Goal: Task Accomplishment & Management: Complete application form

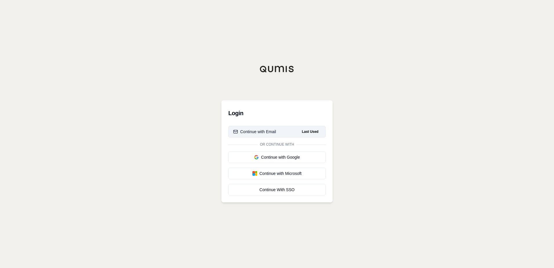
click at [293, 134] on button "Continue with Email Last Used" at bounding box center [276, 132] width 97 height 12
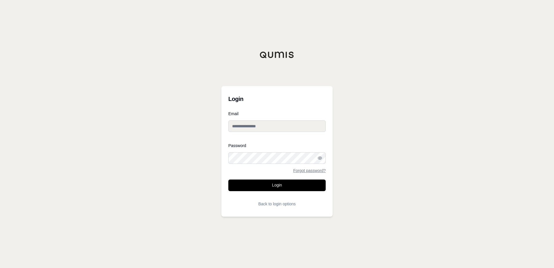
click at [278, 123] on input "Email" at bounding box center [276, 126] width 97 height 12
type input "**********"
click at [279, 188] on button "Login" at bounding box center [276, 185] width 97 height 12
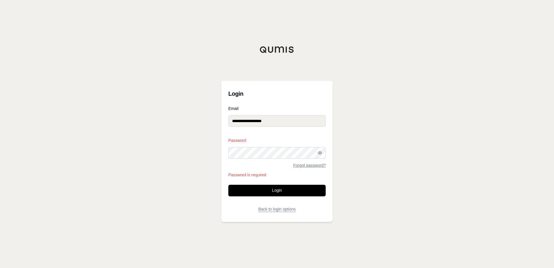
click at [276, 207] on button "Back to login options" at bounding box center [276, 209] width 97 height 12
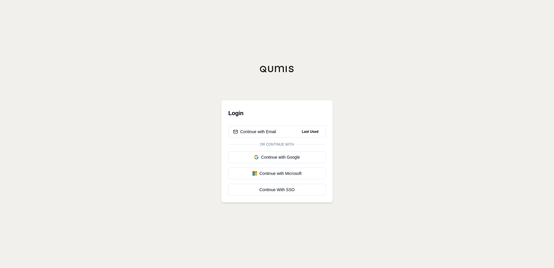
click at [148, 22] on div "Login Continue with Email Last Used Or continue with Continue with Google Conti…" at bounding box center [277, 134] width 554 height 268
click at [457, 177] on div "Login Continue with Email Last Used Or continue with Continue with Google Conti…" at bounding box center [277, 134] width 554 height 268
click at [302, 172] on div "Continue with Microsoft" at bounding box center [277, 173] width 88 height 6
click at [285, 192] on div "Continue With SSO" at bounding box center [277, 190] width 88 height 6
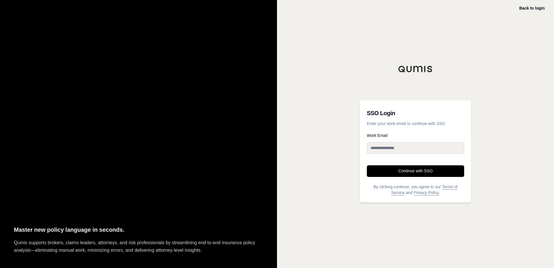
click at [378, 145] on input "Work Email" at bounding box center [415, 148] width 97 height 12
type input "**********"
click at [408, 170] on button "Continue with SSO" at bounding box center [415, 171] width 97 height 12
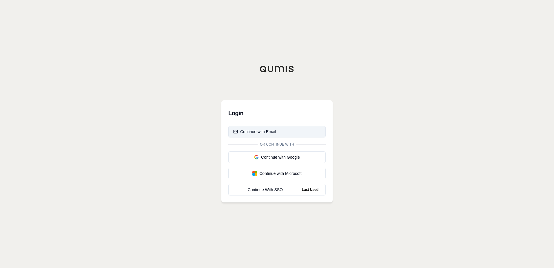
click at [276, 130] on button "Continue with Email" at bounding box center [276, 132] width 97 height 12
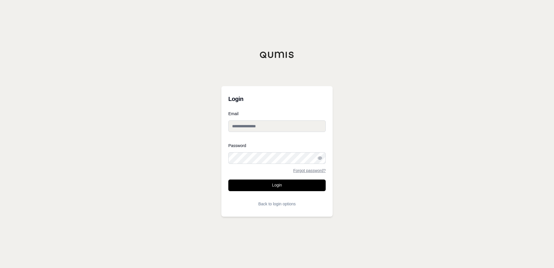
click at [276, 126] on input "Email" at bounding box center [276, 126] width 97 height 12
type input "**********"
click at [308, 169] on link "Forgot password?" at bounding box center [309, 170] width 32 height 4
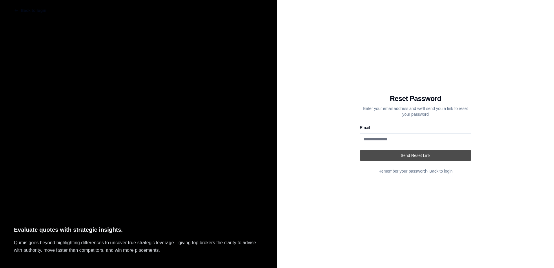
click at [412, 158] on button "Send Reset Link" at bounding box center [415, 156] width 111 height 12
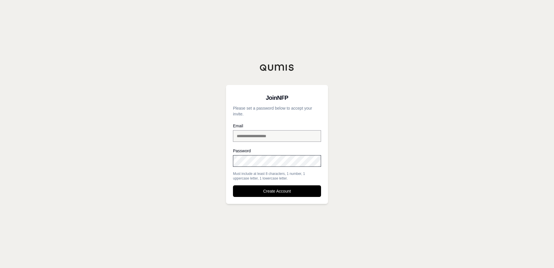
click at [233, 169] on div at bounding box center [233, 169] width 0 height 0
click at [153, 198] on div "**********" at bounding box center [277, 134] width 554 height 268
click at [279, 192] on button "Create Account" at bounding box center [277, 191] width 88 height 12
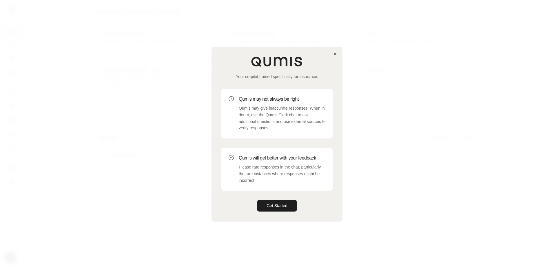
click at [458, 54] on div at bounding box center [277, 134] width 554 height 268
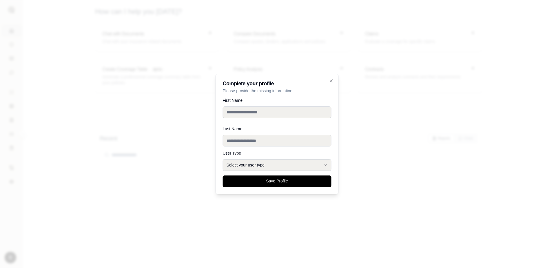
click at [459, 54] on div at bounding box center [277, 134] width 554 height 268
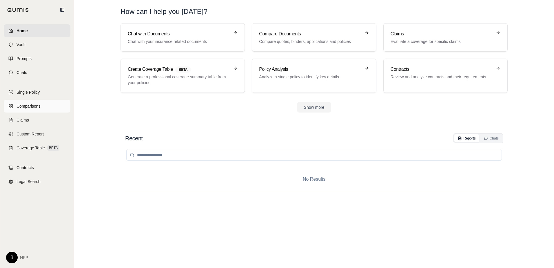
click at [36, 109] on span "Comparisons" at bounding box center [29, 106] width 24 height 6
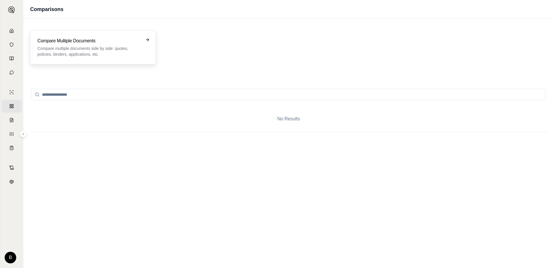
click at [108, 46] on p "Compare multiple documents side by side: quotes, policies, binders, application…" at bounding box center [88, 52] width 103 height 12
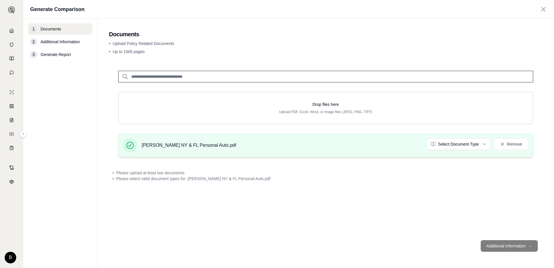
click at [273, 147] on div "Herman NY & FL Personal Auto.pdf Select Document Type Remove" at bounding box center [325, 145] width 405 height 14
click at [474, 147] on html "Home Vault Prompts Chats Single Policy Comparisons Claims Custom Report Coverag…" at bounding box center [277, 134] width 554 height 268
click at [510, 249] on footer "Additional Information →" at bounding box center [326, 245] width 434 height 21
click at [506, 241] on footer "Additional Information →" at bounding box center [326, 245] width 434 height 21
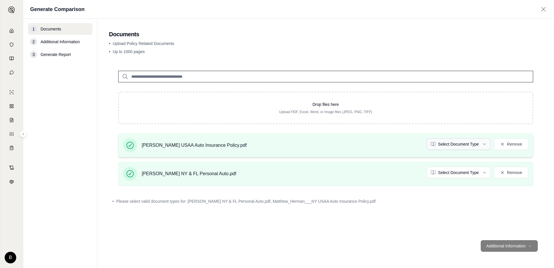
click at [490, 139] on html "Home Vault Prompts Chats Single Policy Comparisons Claims Custom Report Coverag…" at bounding box center [277, 134] width 554 height 268
click at [467, 169] on html "Home Vault Prompts Chats Single Policy Comparisons Claims Custom Report Coverag…" at bounding box center [277, 134] width 554 height 268
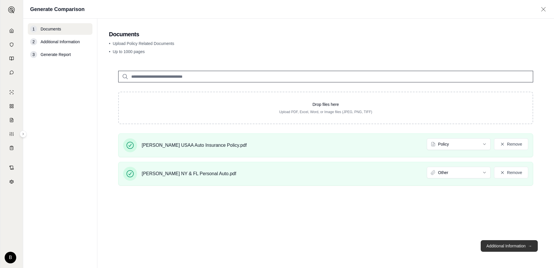
click at [507, 247] on button "Additional Information →" at bounding box center [509, 246] width 57 height 12
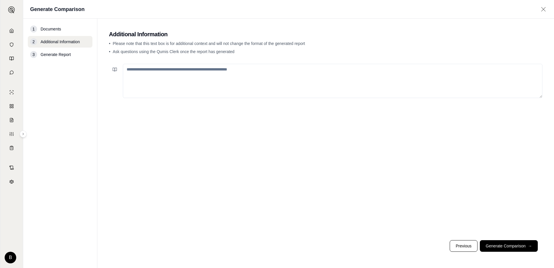
click at [143, 72] on textarea at bounding box center [333, 81] width 420 height 34
type textarea "**********"
click at [505, 250] on button "Generate Comparison →" at bounding box center [509, 246] width 58 height 12
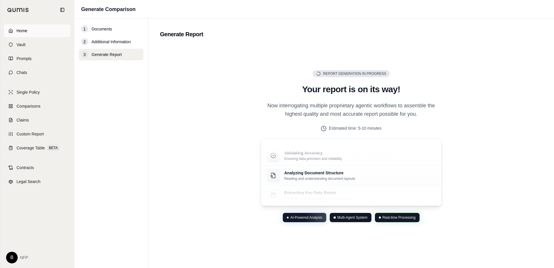
click at [10, 33] on link "Home" at bounding box center [37, 30] width 67 height 13
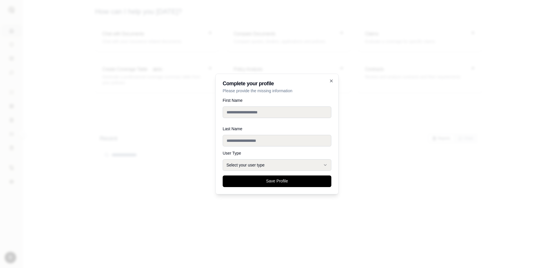
click at [243, 111] on input "First Name" at bounding box center [277, 112] width 109 height 12
type input "*******"
type input "****"
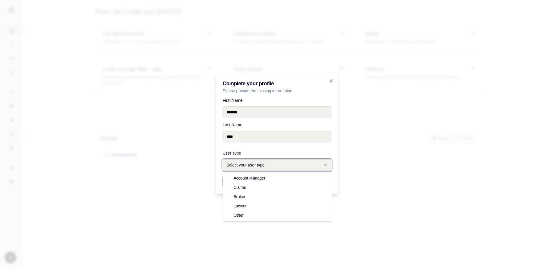
click at [283, 167] on button "Select your user type" at bounding box center [277, 165] width 109 height 12
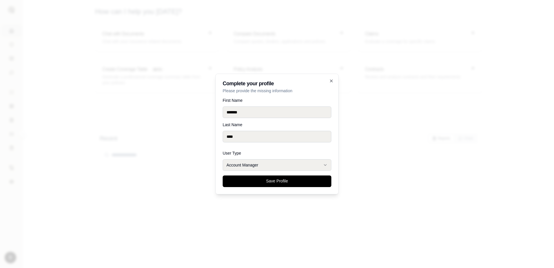
click at [256, 179] on button "Save Profile" at bounding box center [277, 181] width 109 height 12
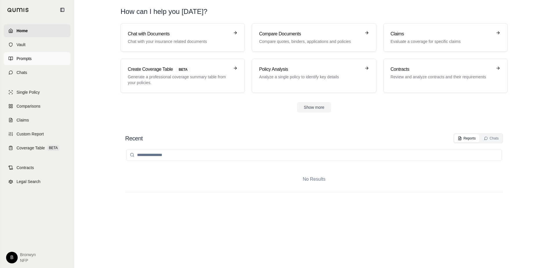
click at [35, 59] on link "Prompts" at bounding box center [37, 58] width 67 height 13
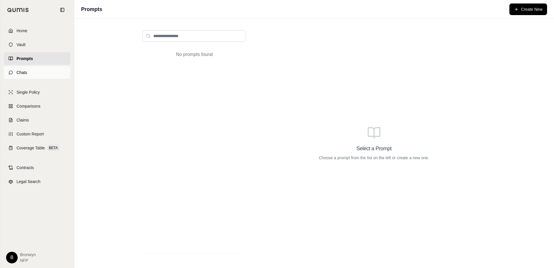
click at [32, 72] on link "Chats" at bounding box center [37, 72] width 67 height 13
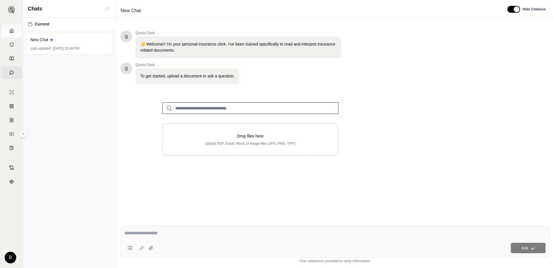
click at [11, 29] on link "Home" at bounding box center [11, 30] width 20 height 13
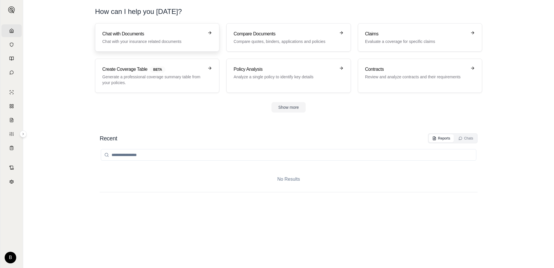
click at [168, 32] on h3 "Chat with Documents" at bounding box center [153, 33] width 102 height 7
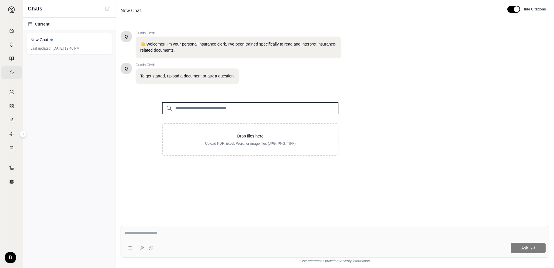
click at [465, 61] on div "Q Qumis Clerk 👋 Welcome!! I'm your personal insurance clerk. I've been trained …" at bounding box center [335, 121] width 429 height 190
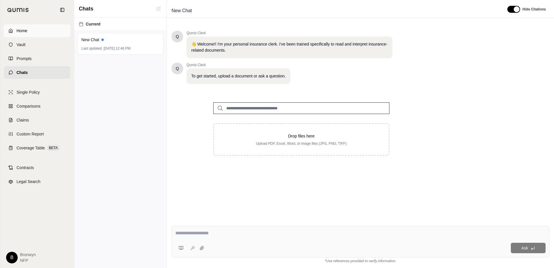
click at [17, 28] on span "Home" at bounding box center [22, 31] width 11 height 6
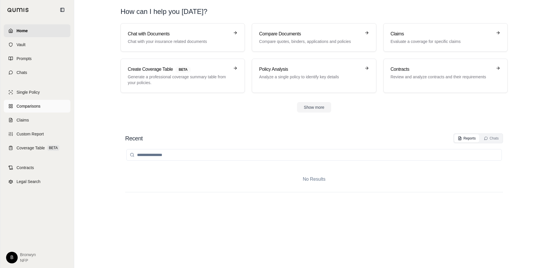
click at [45, 105] on link "Comparisons" at bounding box center [37, 106] width 67 height 13
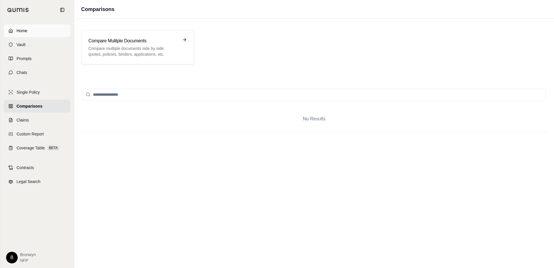
click at [6, 29] on link "Home" at bounding box center [37, 30] width 67 height 13
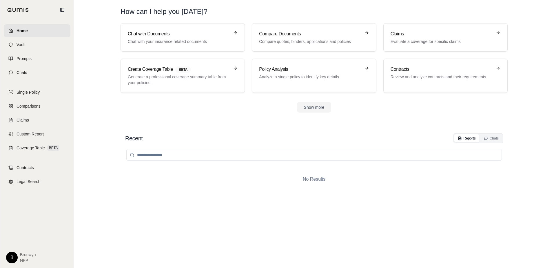
click at [12, 10] on div at bounding box center [37, 10] width 74 height 20
click at [28, 43] on link "Vault" at bounding box center [37, 44] width 67 height 13
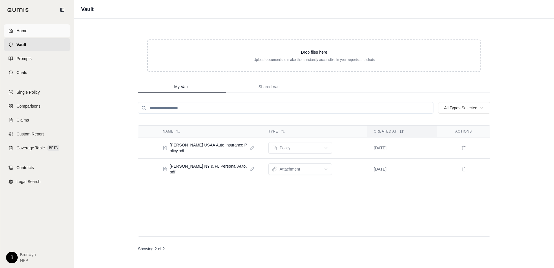
click at [11, 35] on link "Home" at bounding box center [37, 30] width 67 height 13
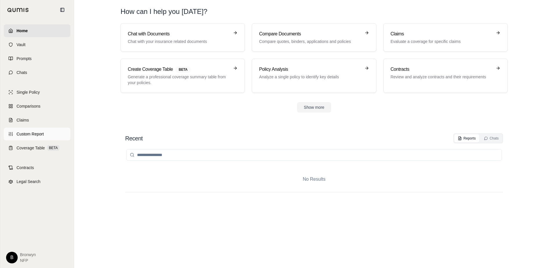
click at [34, 133] on span "Custom Report" at bounding box center [30, 134] width 27 height 6
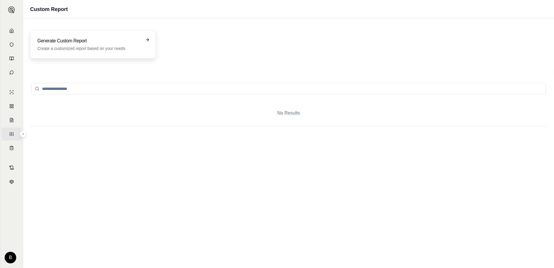
click at [132, 54] on div "Generate Custom Report Create a customized report based on your needs" at bounding box center [93, 44] width 126 height 28
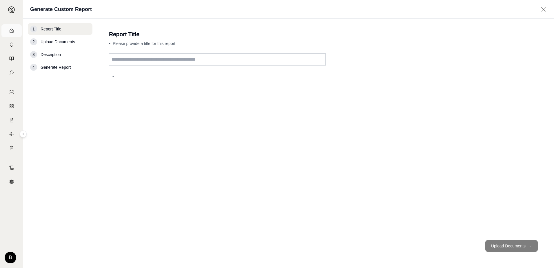
click at [10, 30] on icon at bounding box center [11, 31] width 3 height 4
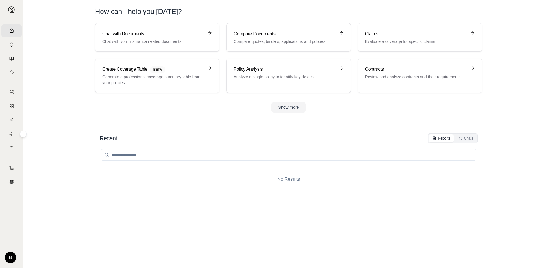
click at [121, 154] on input "search" at bounding box center [289, 155] width 376 height 12
click at [442, 138] on div "Reports" at bounding box center [441, 138] width 18 height 5
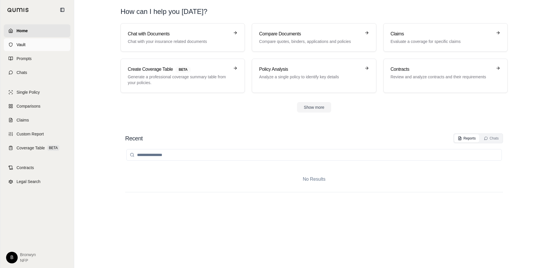
click at [28, 42] on link "Vault" at bounding box center [37, 44] width 67 height 13
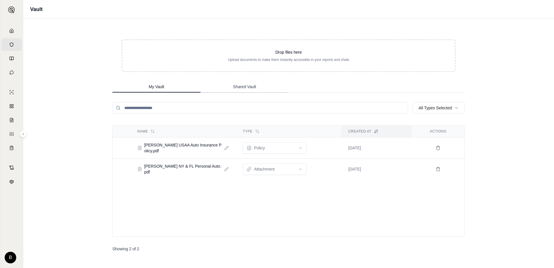
click at [251, 88] on span "Shared Vault" at bounding box center [244, 87] width 23 height 6
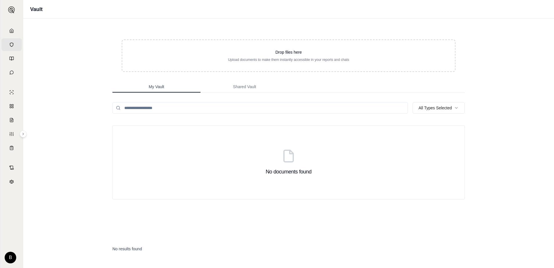
click at [169, 89] on button "My Vault" at bounding box center [156, 87] width 88 height 12
